Goal: Task Accomplishment & Management: Use online tool/utility

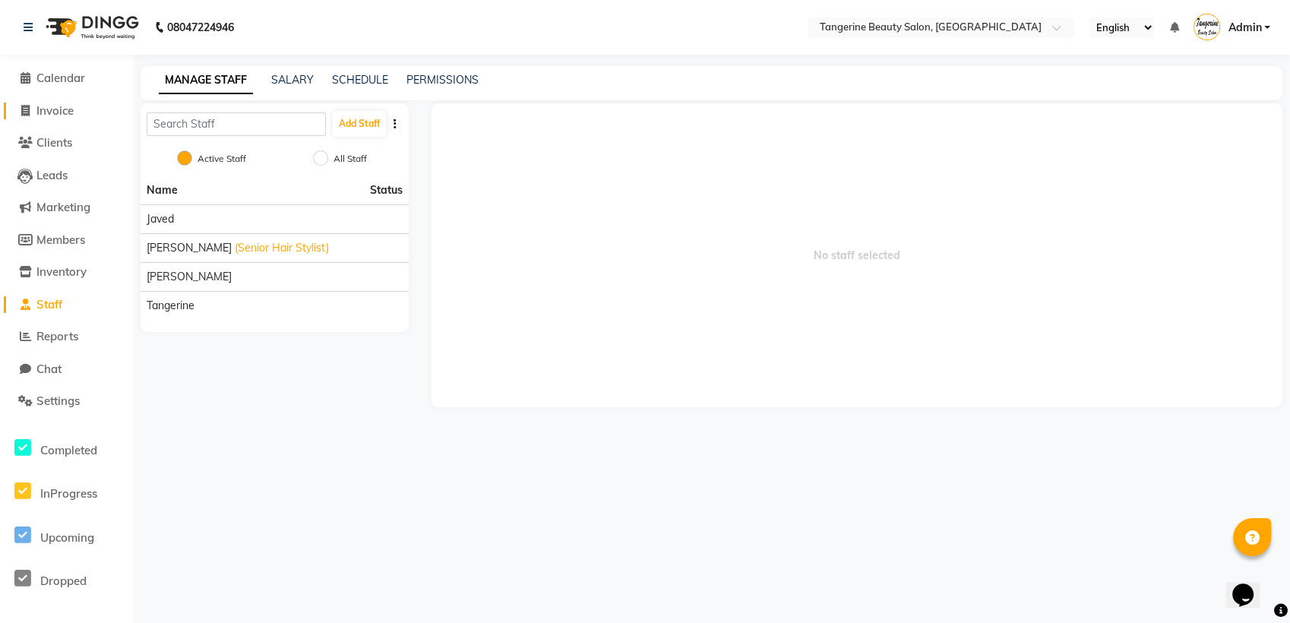
click at [49, 108] on span "Invoice" at bounding box center [54, 110] width 37 height 14
select select "service"
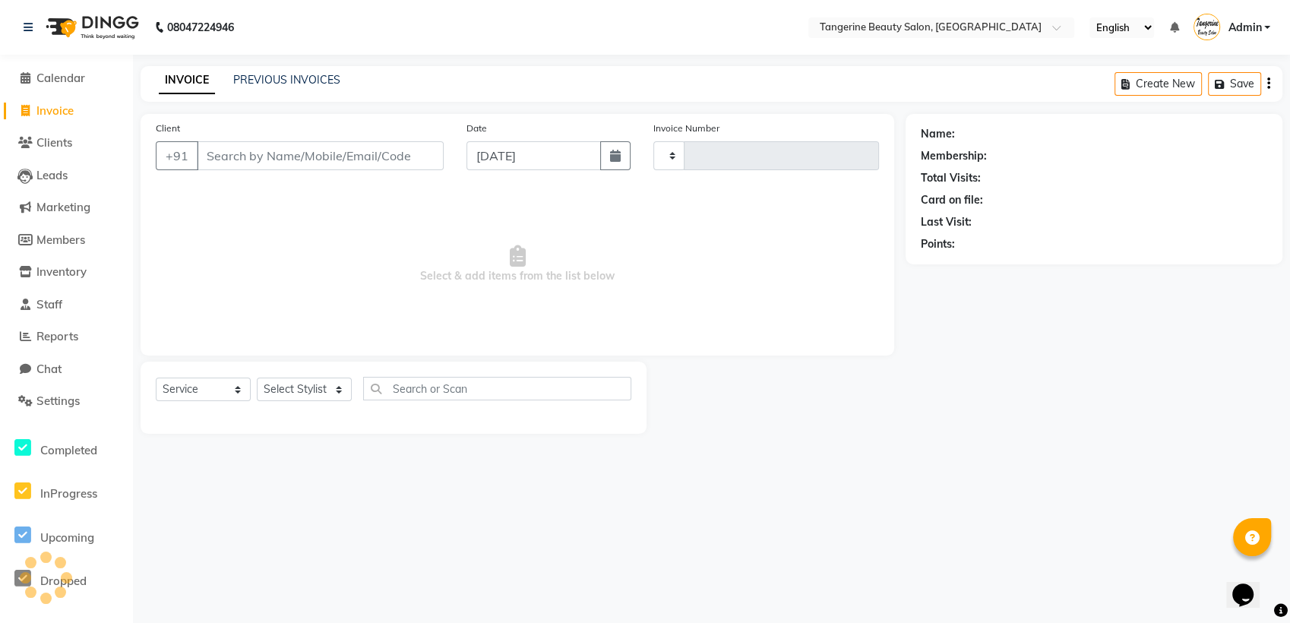
type input "0161"
select select "8585"
click at [233, 161] on input "Client" at bounding box center [320, 155] width 247 height 29
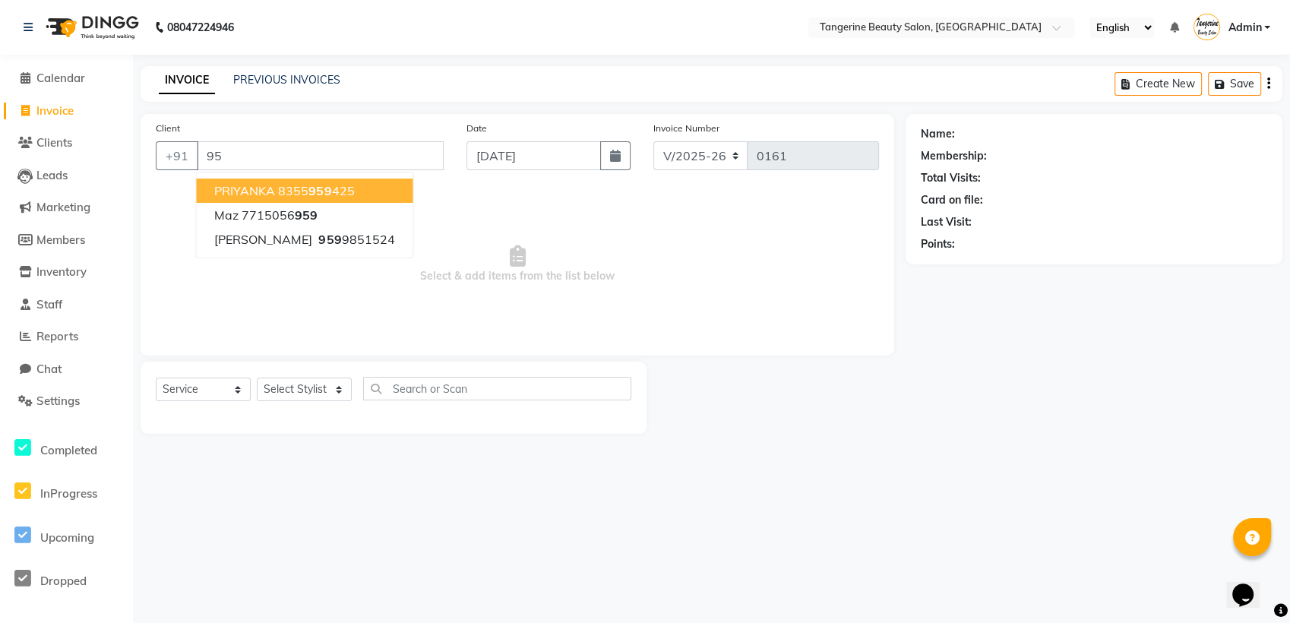
type input "9"
